Goal: Task Accomplishment & Management: Use online tool/utility

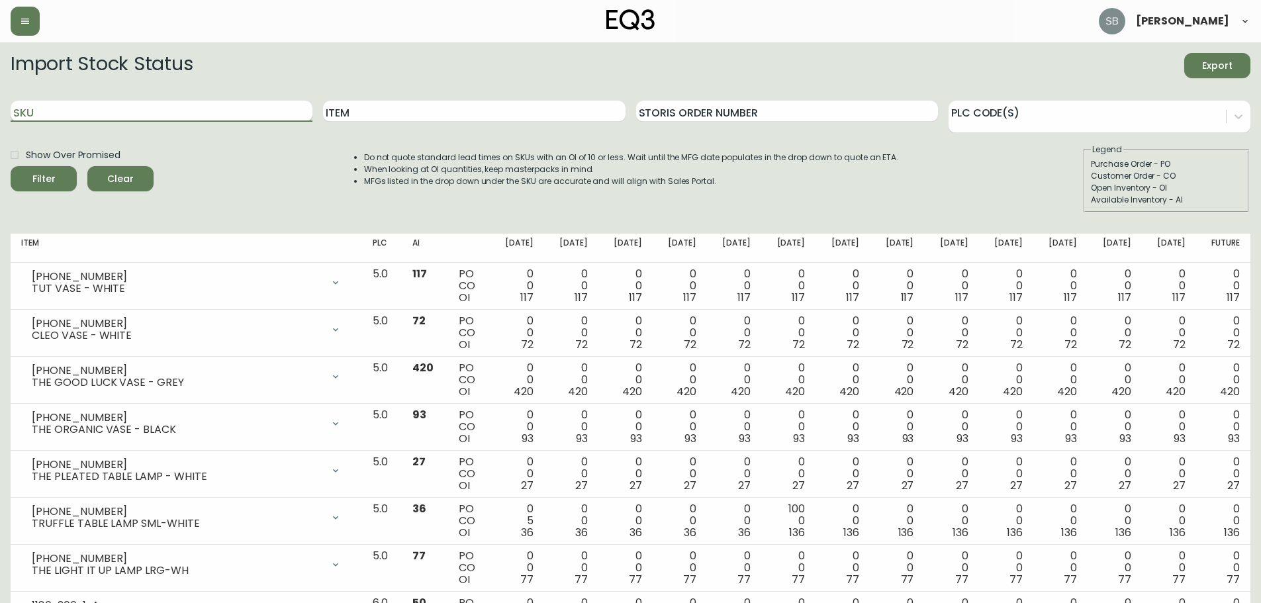
click at [153, 114] on input "SKU" at bounding box center [162, 111] width 302 height 21
paste input "5360-673-D1-US"
click at [11, 166] on button "Filter" at bounding box center [44, 178] width 66 height 25
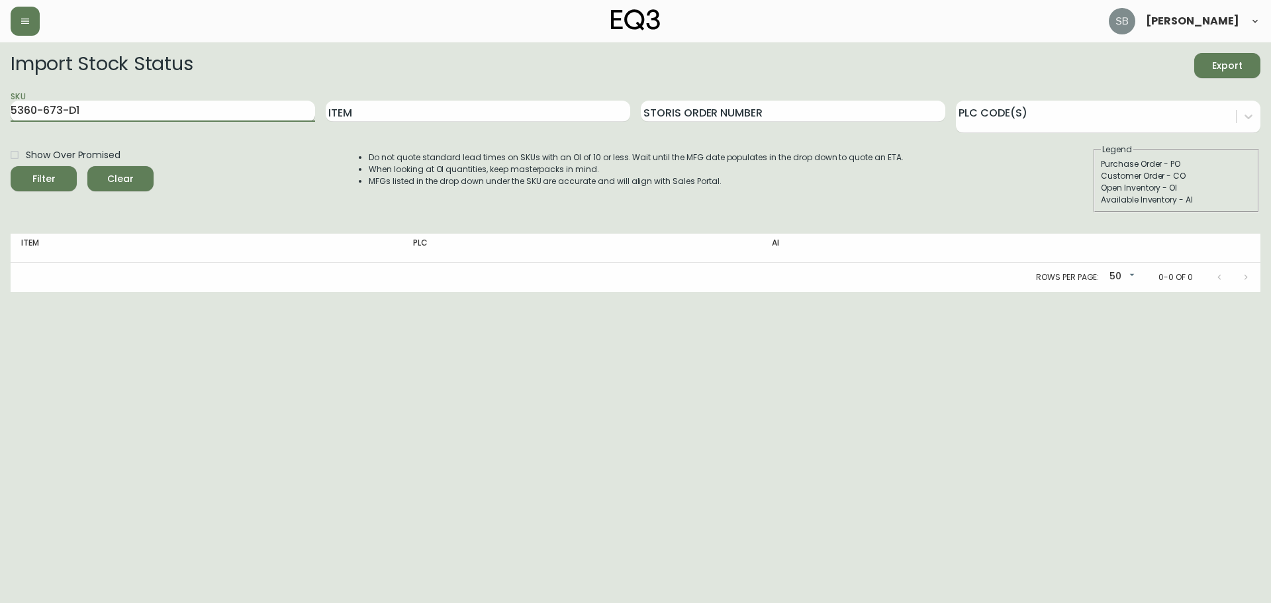
type input "5360-673-D1"
click at [11, 166] on button "Filter" at bounding box center [44, 178] width 66 height 25
